Goal: Task Accomplishment & Management: Complete application form

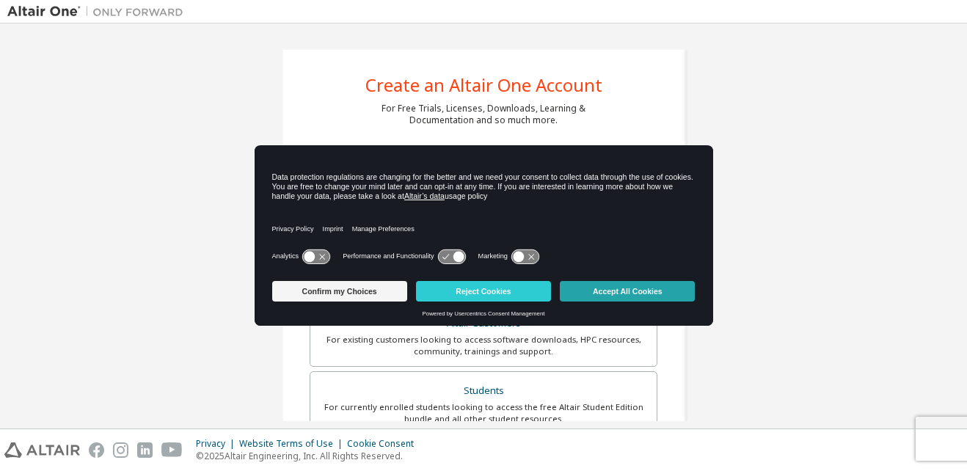
click at [642, 289] on button "Accept All Cookies" at bounding box center [627, 291] width 135 height 21
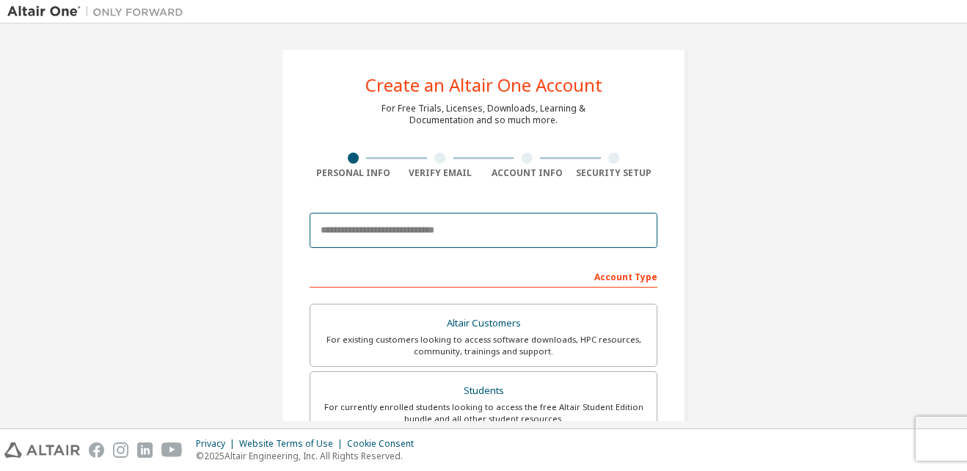
click at [369, 229] on input "email" at bounding box center [484, 230] width 348 height 35
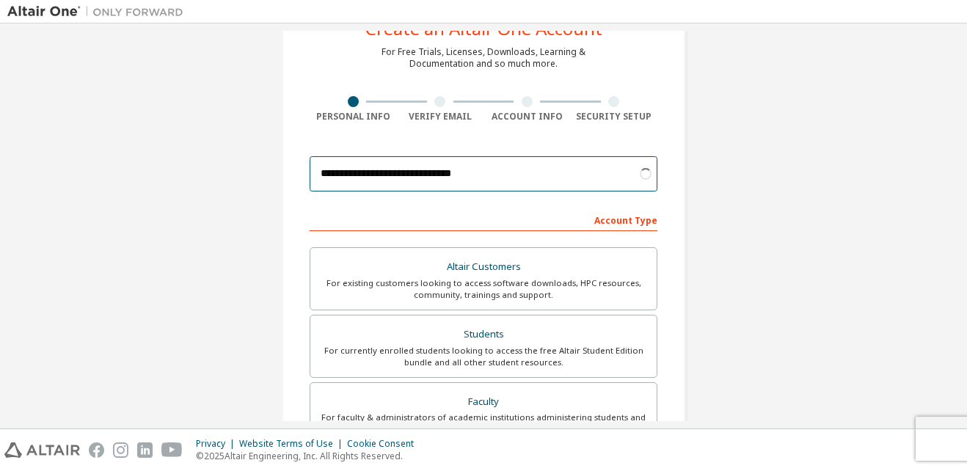
scroll to position [57, 0]
type input "**********"
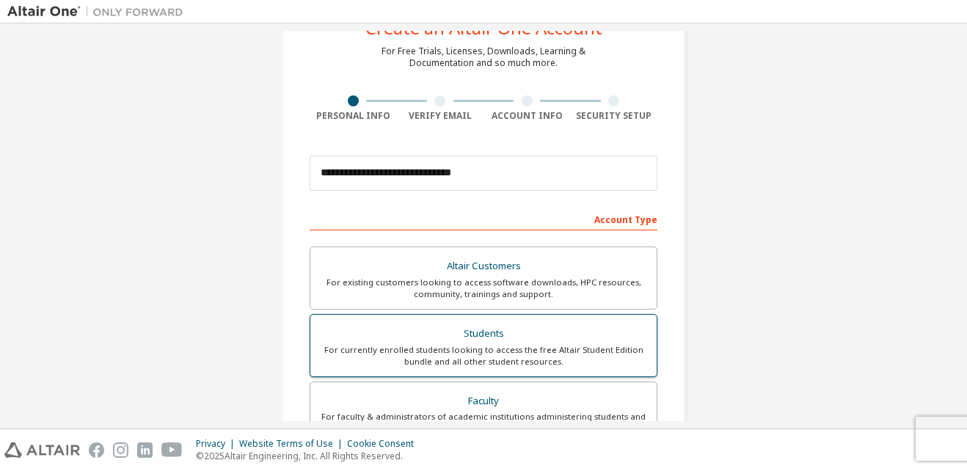
click at [557, 342] on div "Students" at bounding box center [483, 334] width 329 height 21
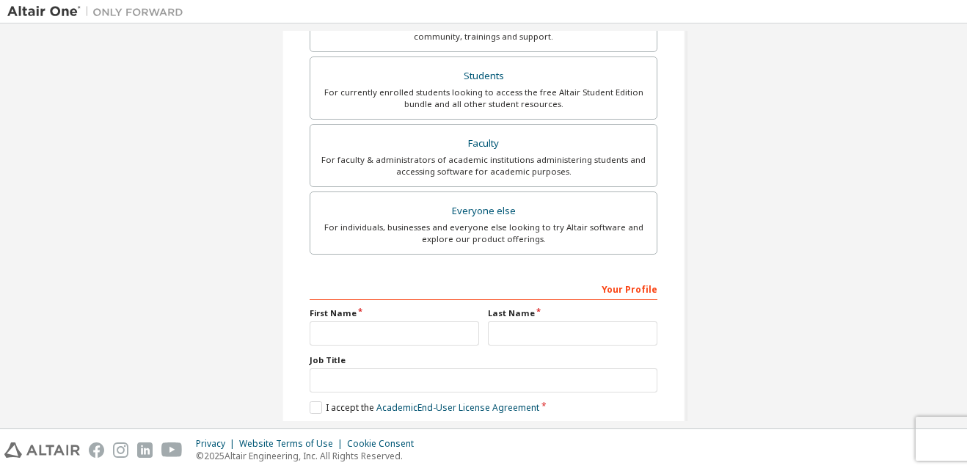
scroll to position [353, 0]
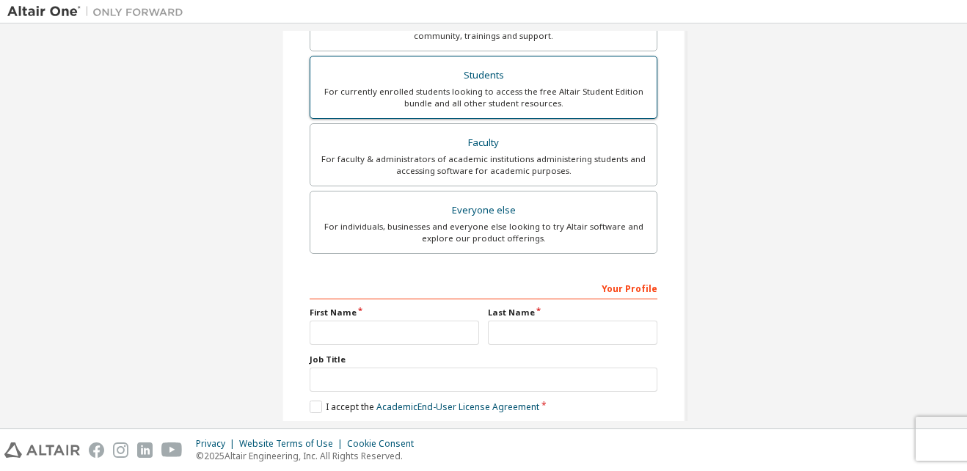
click at [587, 99] on div "For currently enrolled students looking to access the free Altair Student Editi…" at bounding box center [483, 97] width 329 height 23
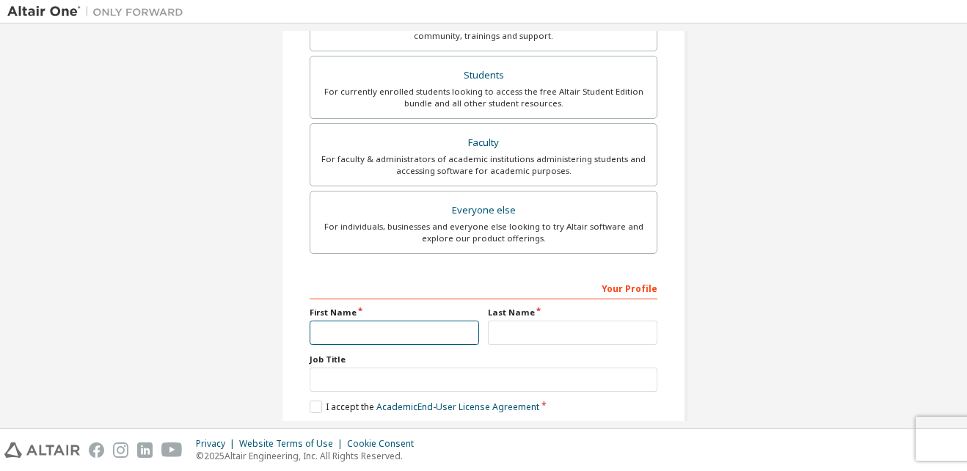
click at [380, 337] on input "text" at bounding box center [394, 333] width 169 height 24
type input "**********"
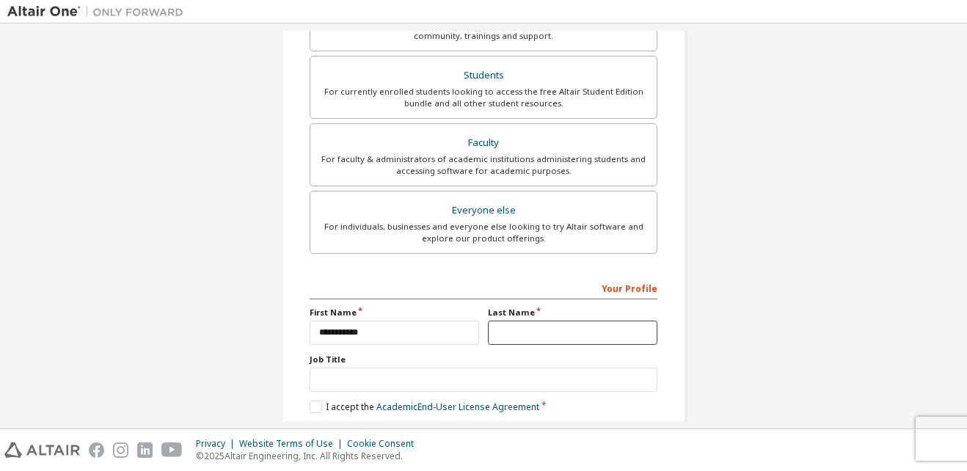
click at [519, 335] on input "text" at bounding box center [572, 333] width 169 height 24
type input "**********"
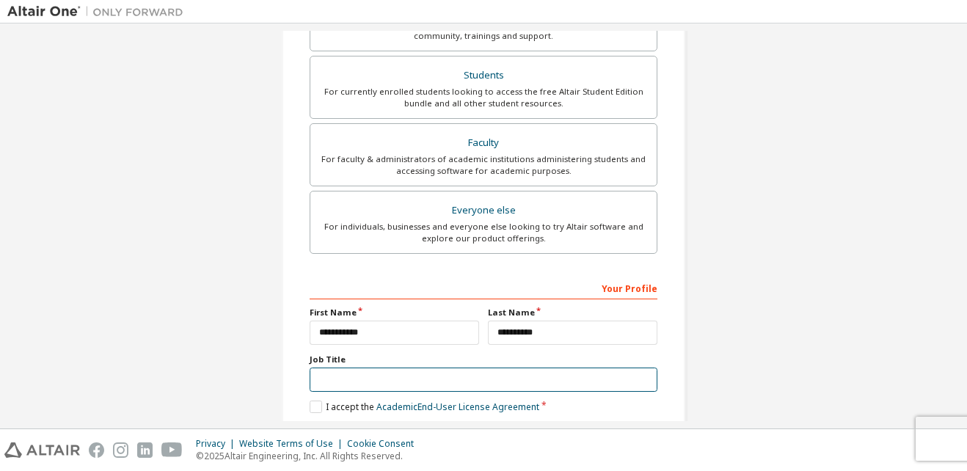
click at [329, 379] on input "text" at bounding box center [484, 380] width 348 height 24
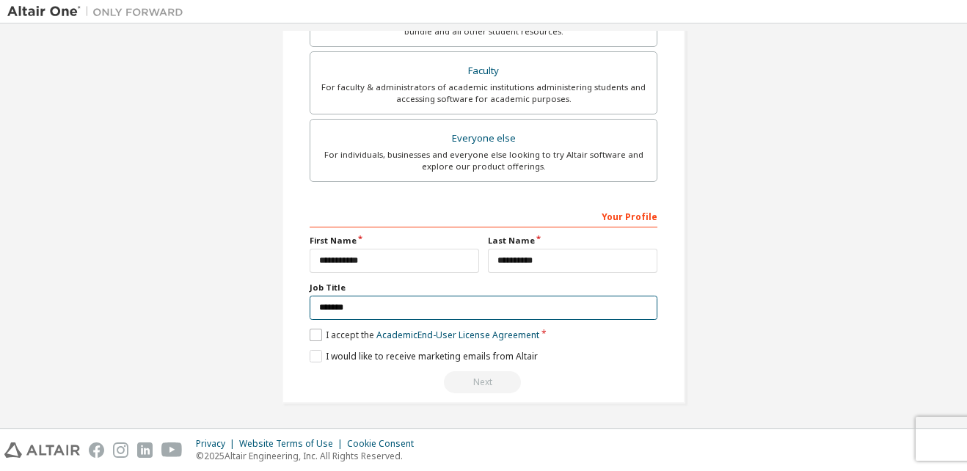
type input "*******"
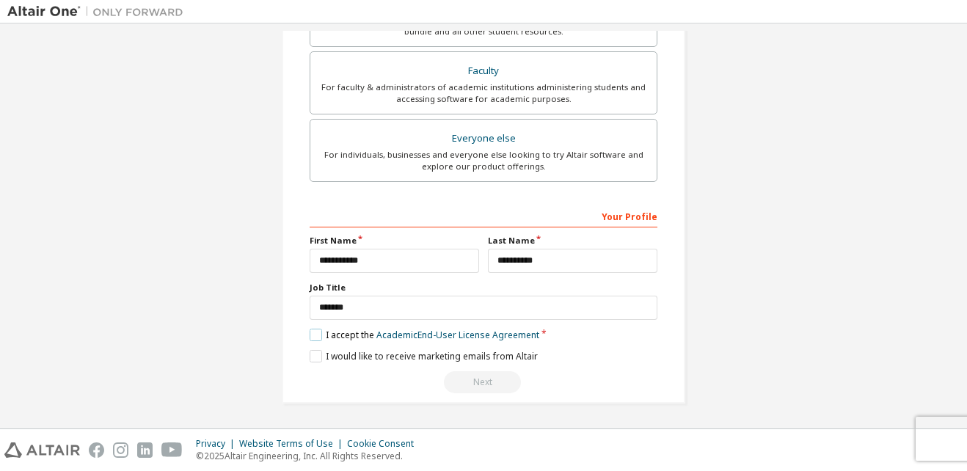
click at [312, 337] on label "I accept the Academic End-User License Agreement" at bounding box center [425, 335] width 230 height 12
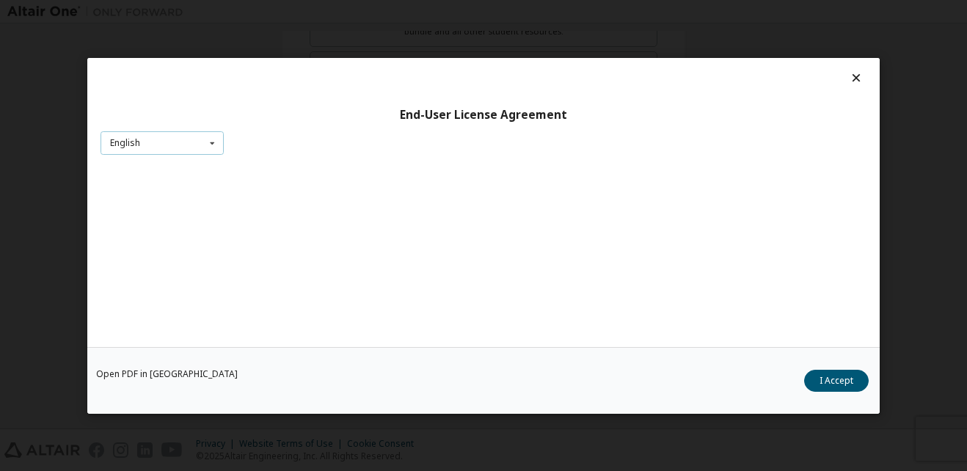
click at [199, 147] on div "English English" at bounding box center [161, 143] width 123 height 24
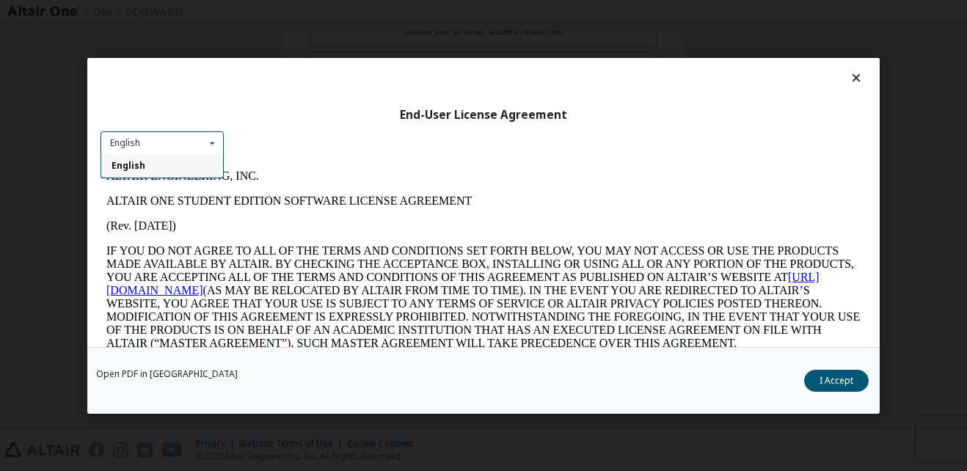
scroll to position [0, 0]
click at [217, 163] on div "English" at bounding box center [162, 165] width 122 height 23
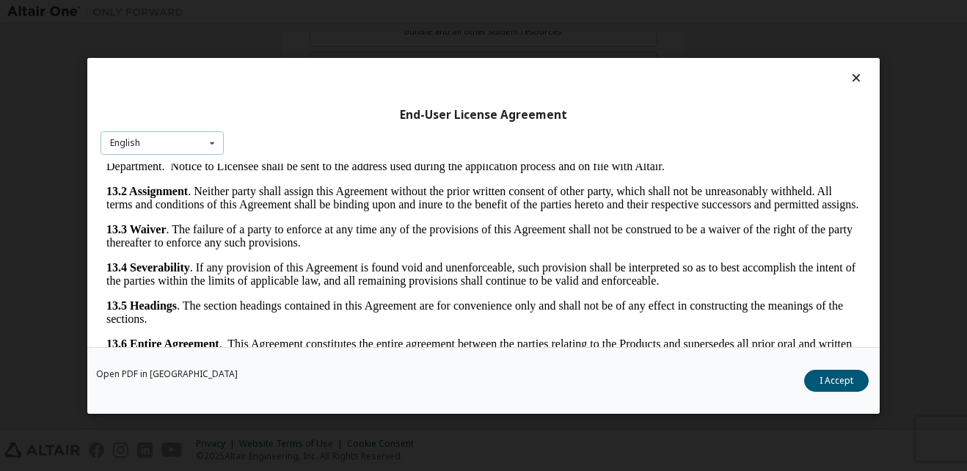
scroll to position [45, 0]
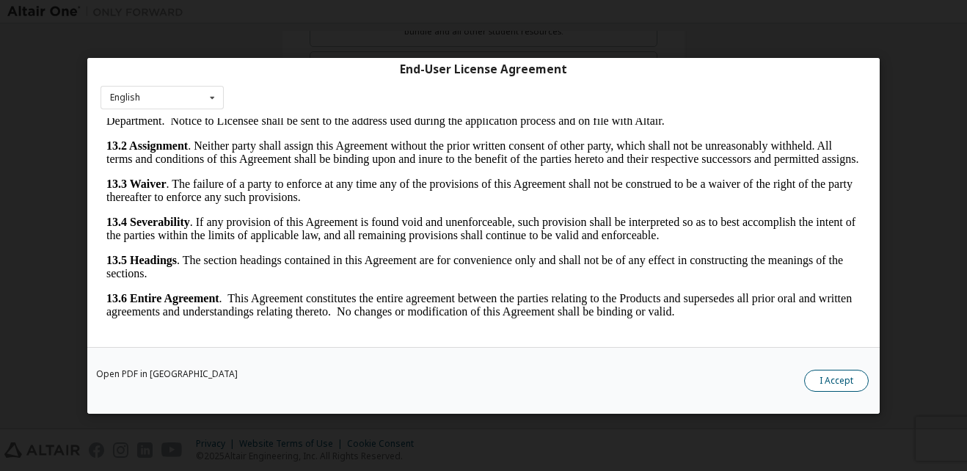
click at [838, 385] on button "I Accept" at bounding box center [836, 380] width 65 height 22
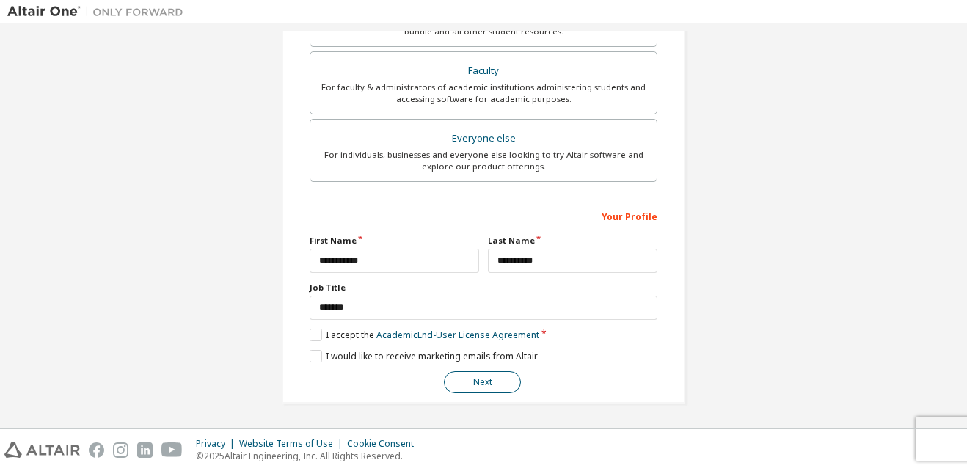
click at [478, 390] on button "Next" at bounding box center [482, 382] width 77 height 22
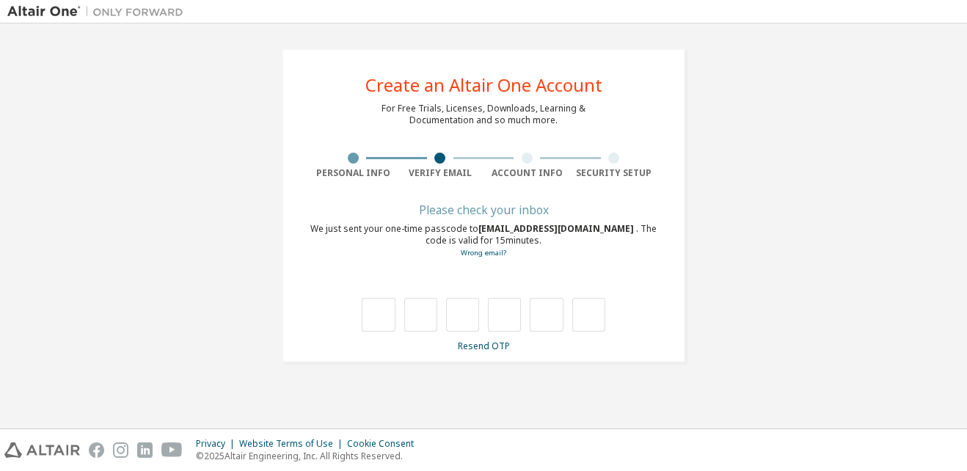
type input "*"
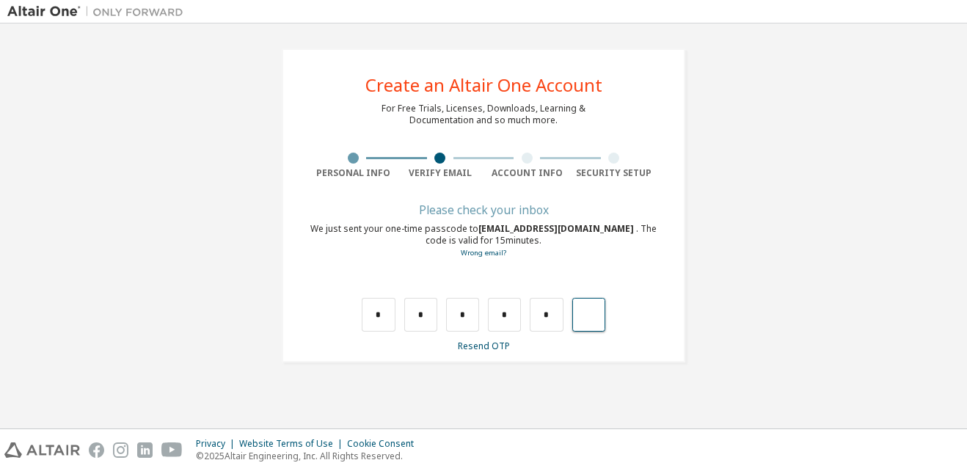
type input "*"
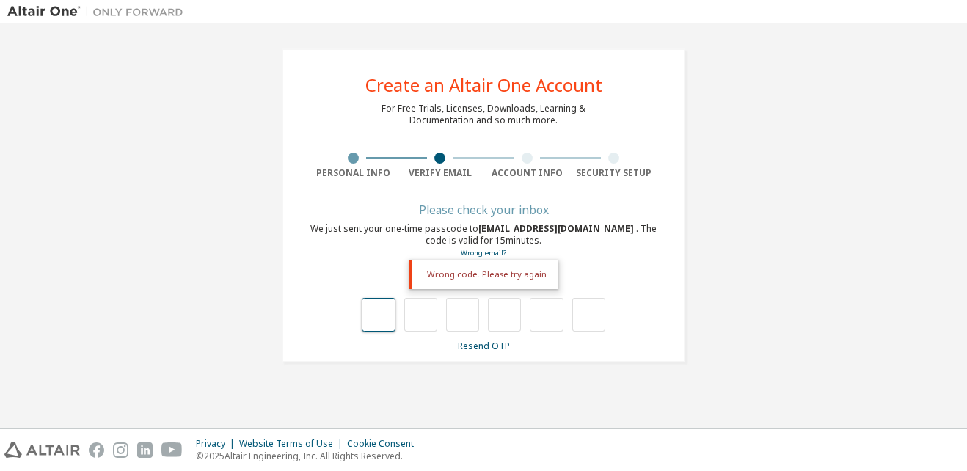
click at [372, 315] on input "text" at bounding box center [378, 315] width 33 height 34
type input "*"
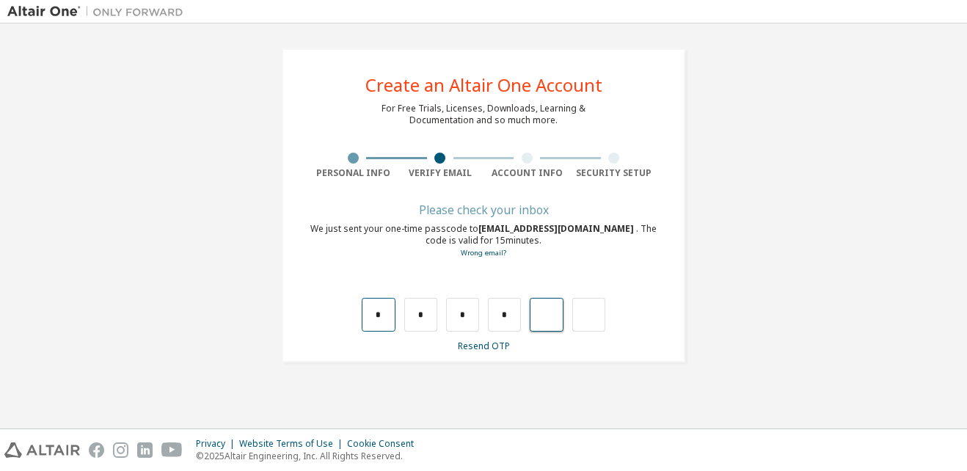
type input "*"
